Goal: Information Seeking & Learning: Learn about a topic

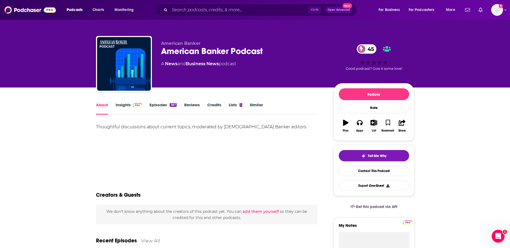
click at [126, 109] on link "Insights" at bounding box center [129, 108] width 27 height 12
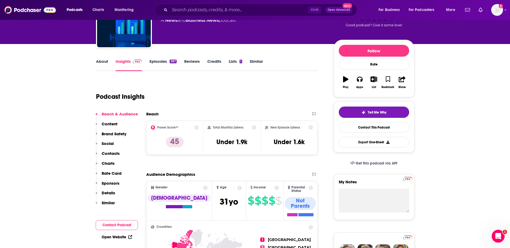
scroll to position [27, 0]
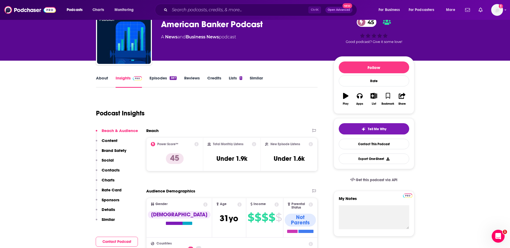
click at [165, 80] on link "Episodes 387" at bounding box center [163, 82] width 27 height 12
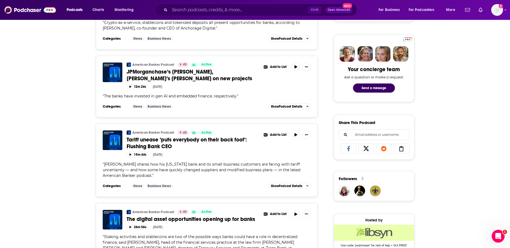
scroll to position [215, 0]
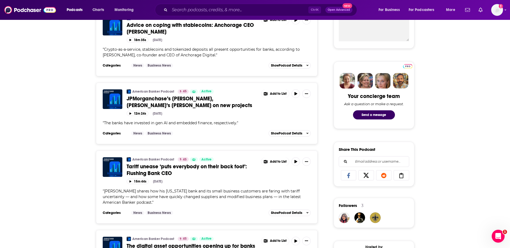
click at [219, 98] on span "JPMorganchase’s Waldron, Starion’s Rogstad on new projects" at bounding box center [190, 101] width 126 height 13
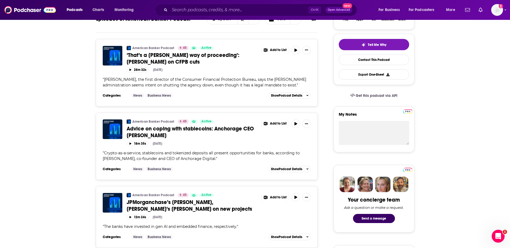
scroll to position [161, 0]
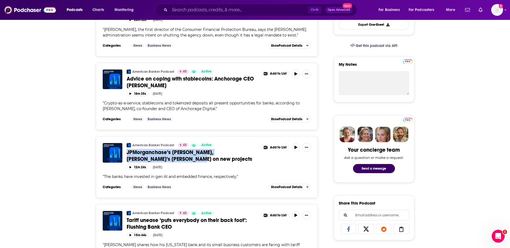
drag, startPoint x: 126, startPoint y: 152, endPoint x: 165, endPoint y: 158, distance: 39.7
click at [165, 158] on div "American Banker Podcast 45 Active JPMorganchase’s Waldron, Starion’s Rogstad on…" at bounding box center [207, 156] width 208 height 27
drag, startPoint x: 165, startPoint y: 158, endPoint x: 159, endPoint y: 156, distance: 6.6
copy span "JPMorganchase’s Waldron, Starion’s Rogstad on new projects"
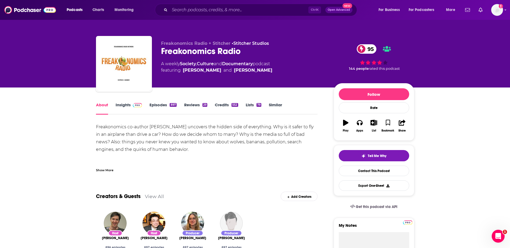
click at [128, 105] on link "Insights" at bounding box center [129, 108] width 27 height 12
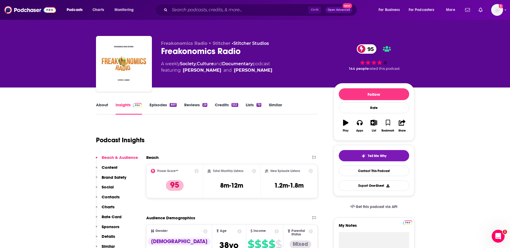
click at [105, 105] on link "About" at bounding box center [102, 108] width 12 height 12
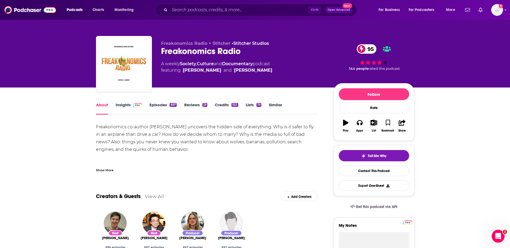
click at [169, 104] on link "Episodes 897" at bounding box center [163, 108] width 27 height 12
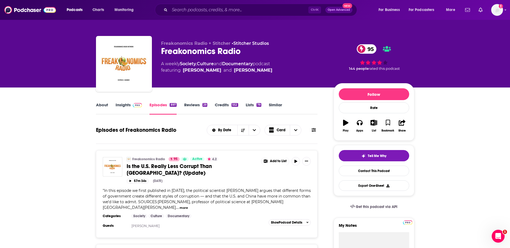
scroll to position [54, 0]
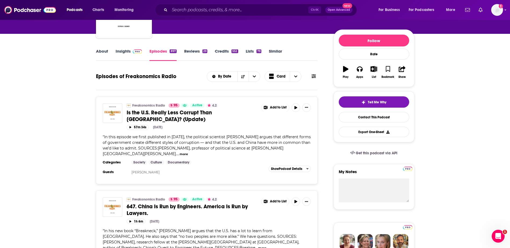
click at [188, 152] on button "more" at bounding box center [184, 154] width 8 height 5
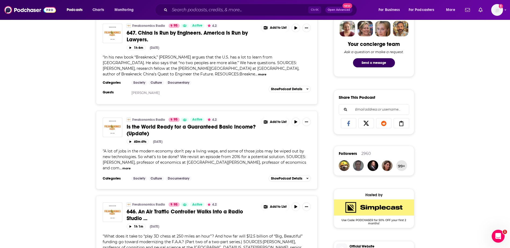
scroll to position [269, 0]
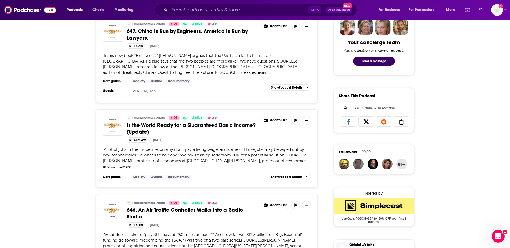
click at [131, 165] on button "more" at bounding box center [126, 167] width 8 height 5
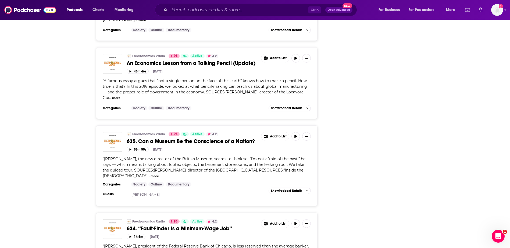
scroll to position [2176, 0]
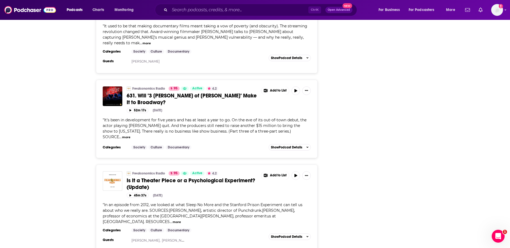
scroll to position [3090, 0]
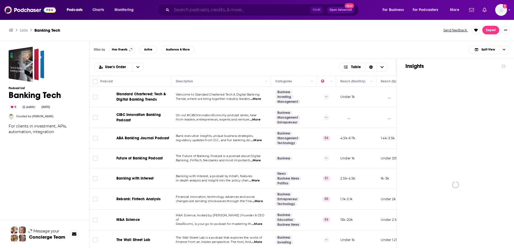
click at [284, 9] on input "Search podcasts, credits, & more..." at bounding box center [241, 10] width 139 height 9
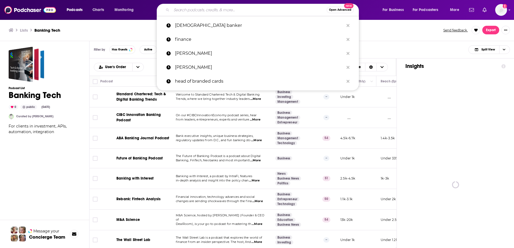
click at [264, 9] on input "Search podcasts, credits, & more..." at bounding box center [249, 10] width 155 height 9
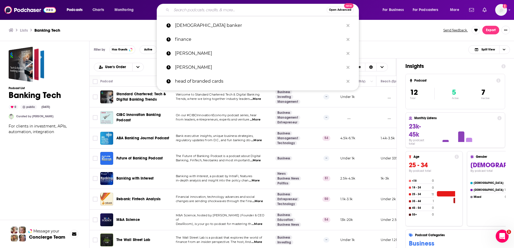
click at [201, 11] on input "Search podcasts, credits, & more..." at bounding box center [249, 10] width 155 height 9
paste input "ABA Banking Journal Podcast"
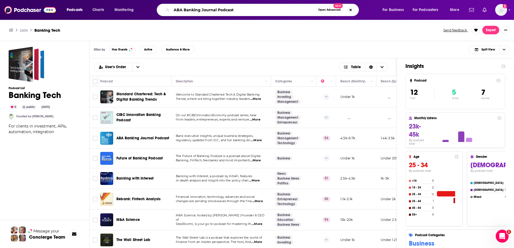
click at [203, 9] on input "ABA Banking Journal Podcast" at bounding box center [244, 10] width 144 height 9
click at [272, 9] on input "ABA Banking Journal Podcast" at bounding box center [244, 10] width 144 height 9
type input "ABA Banking Journal Podcast"
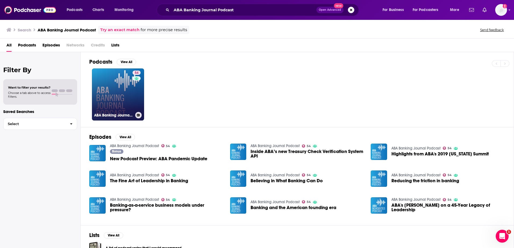
click at [110, 81] on link "54 ABA Banking Journal Podcast" at bounding box center [118, 95] width 52 height 52
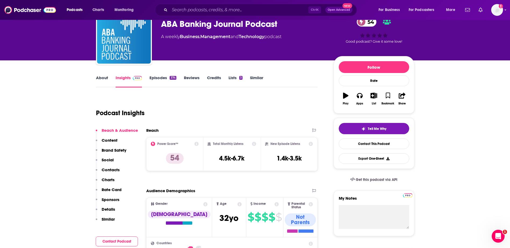
scroll to position [27, 0]
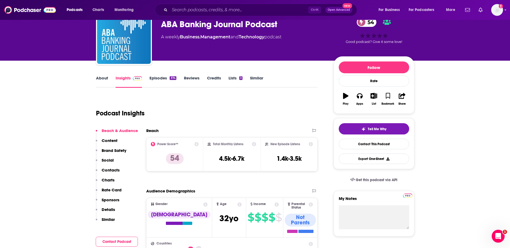
click at [160, 81] on link "Episodes 374" at bounding box center [163, 82] width 27 height 12
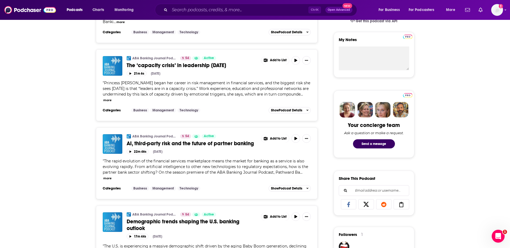
scroll to position [188, 0]
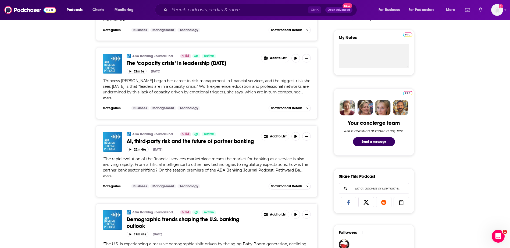
click at [112, 174] on button "more" at bounding box center [107, 176] width 8 height 5
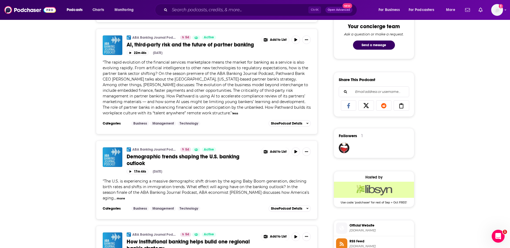
scroll to position [296, 0]
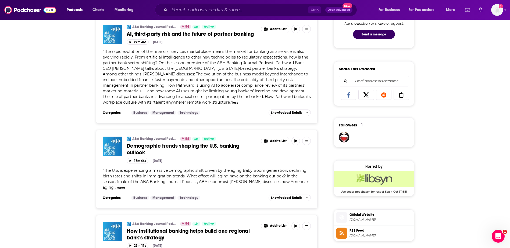
click at [105, 184] on span "The U.S. is experiencing a massive demographic shift driven by the aging Baby B…" at bounding box center [206, 179] width 207 height 22
click at [105, 186] on span "" The U.S. is experiencing a massive demographic shift driven by the aging Baby…" at bounding box center [206, 179] width 207 height 22
click at [117, 187] on button "more" at bounding box center [121, 188] width 8 height 5
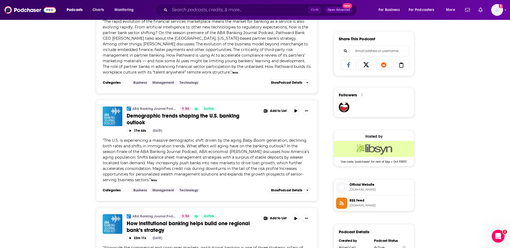
scroll to position [403, 0]
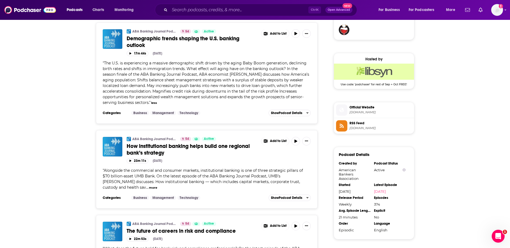
click at [111, 189] on span "" Alongside the commercial and consumer markets, institutional banking is one o…" at bounding box center [203, 179] width 200 height 22
click at [149, 188] on button "more" at bounding box center [153, 188] width 8 height 5
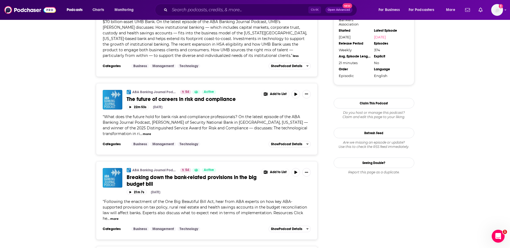
scroll to position [592, 0]
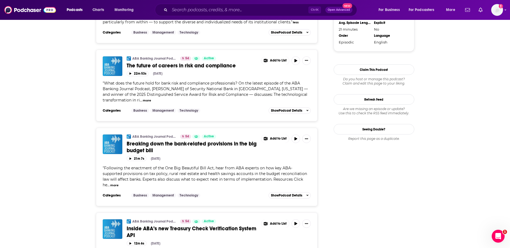
click at [119, 183] on button "more" at bounding box center [114, 185] width 8 height 5
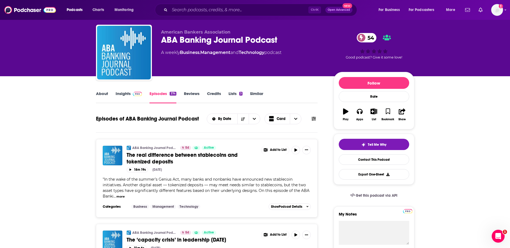
scroll to position [0, 0]
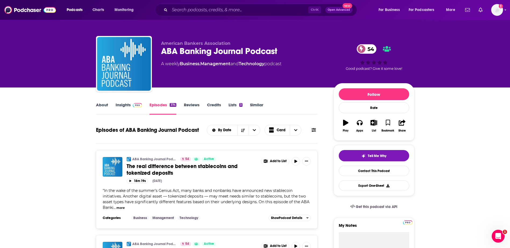
click at [117, 107] on link "Insights" at bounding box center [129, 108] width 27 height 12
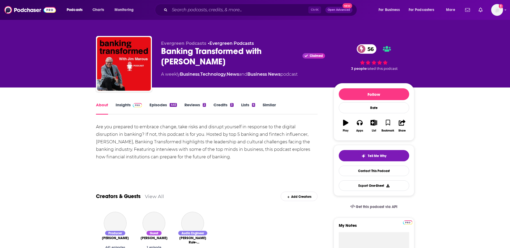
click at [124, 106] on link "Insights" at bounding box center [129, 108] width 27 height 12
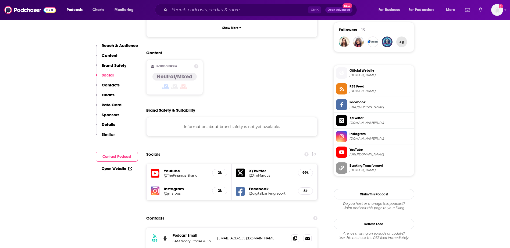
scroll to position [457, 0]
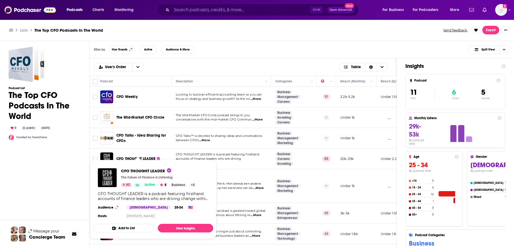
click at [144, 159] on span "CFO THOUGHT LEADER The Future of Finance is Listening 62 Active 5 Business + 3 …" at bounding box center [153, 200] width 126 height 86
click at [145, 160] on span "CFO THOUGHT LEADER The Future of Finance is Listening 62 Active 5 Business + 3 …" at bounding box center [153, 200] width 126 height 86
click at [150, 157] on span "CFO THOUGHT LEADER The Future of Finance is Listening 62 Active 5 Business + 3 …" at bounding box center [153, 200] width 126 height 86
click at [186, 228] on link "View Insights" at bounding box center [185, 228] width 55 height 9
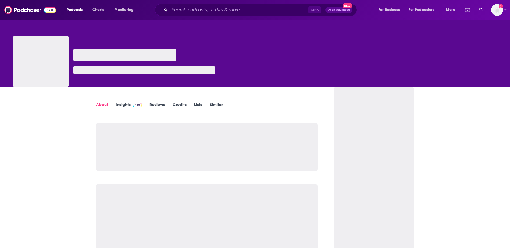
click at [127, 105] on link "Insights" at bounding box center [129, 108] width 27 height 12
